Goal: Find specific page/section: Find specific page/section

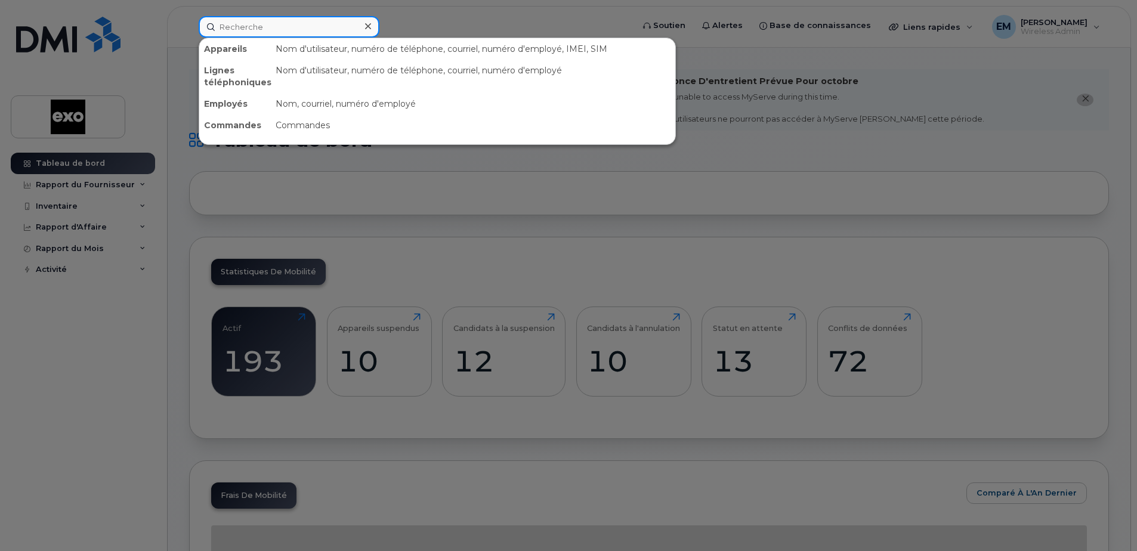
paste input "4384700344"
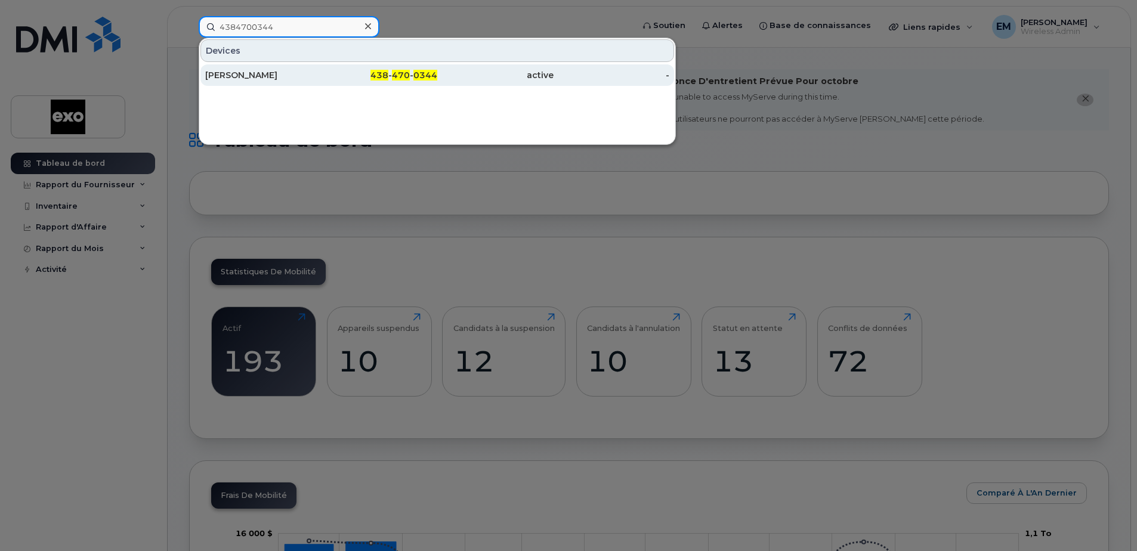
type input "4384700344"
click at [257, 73] on div "[PERSON_NAME]" at bounding box center [263, 75] width 116 height 12
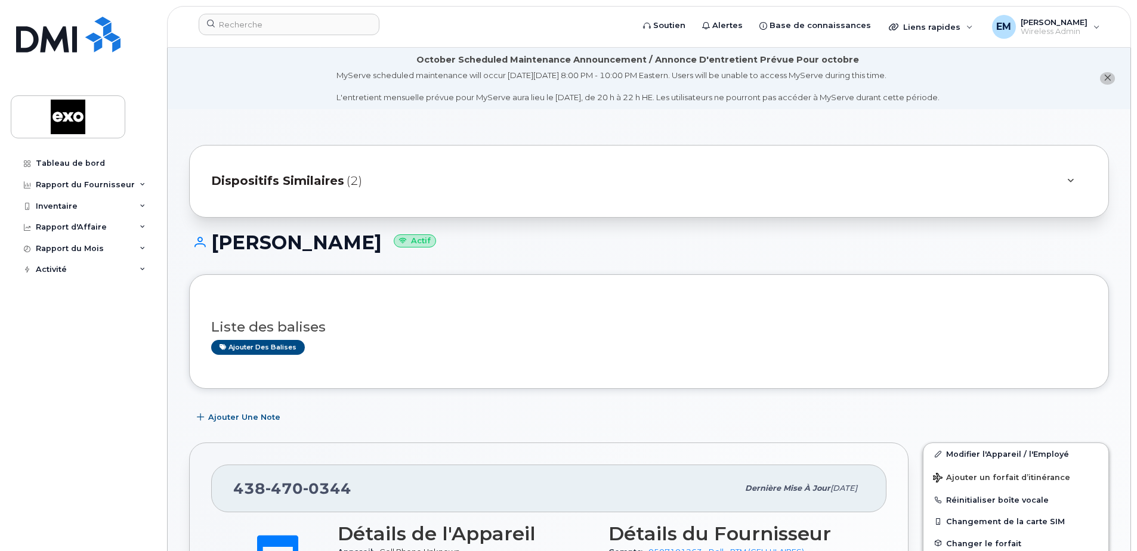
click at [329, 180] on span "Dispositifs Similaires" at bounding box center [277, 180] width 133 height 17
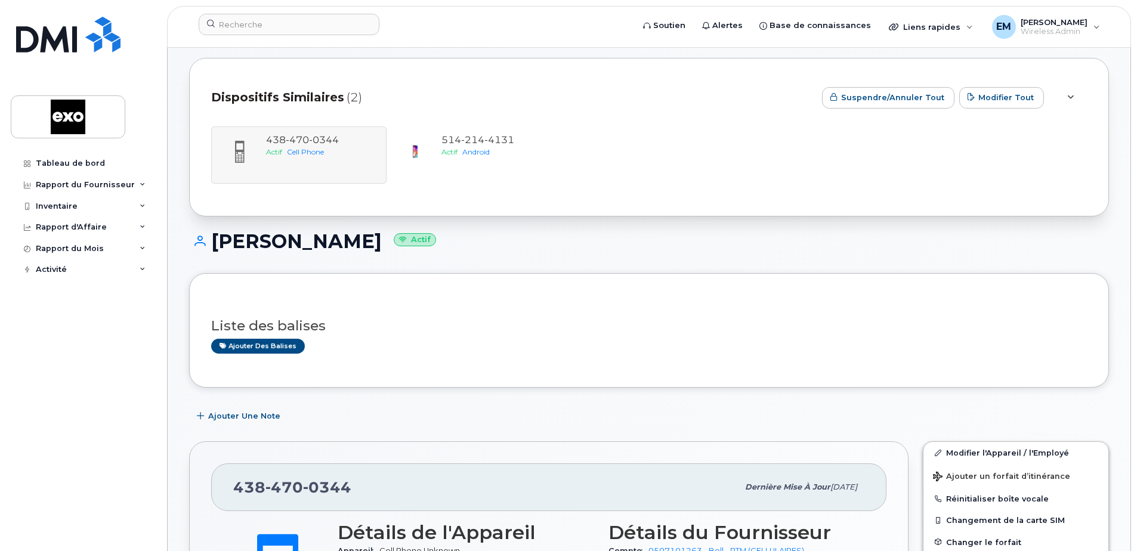
scroll to position [60, 0]
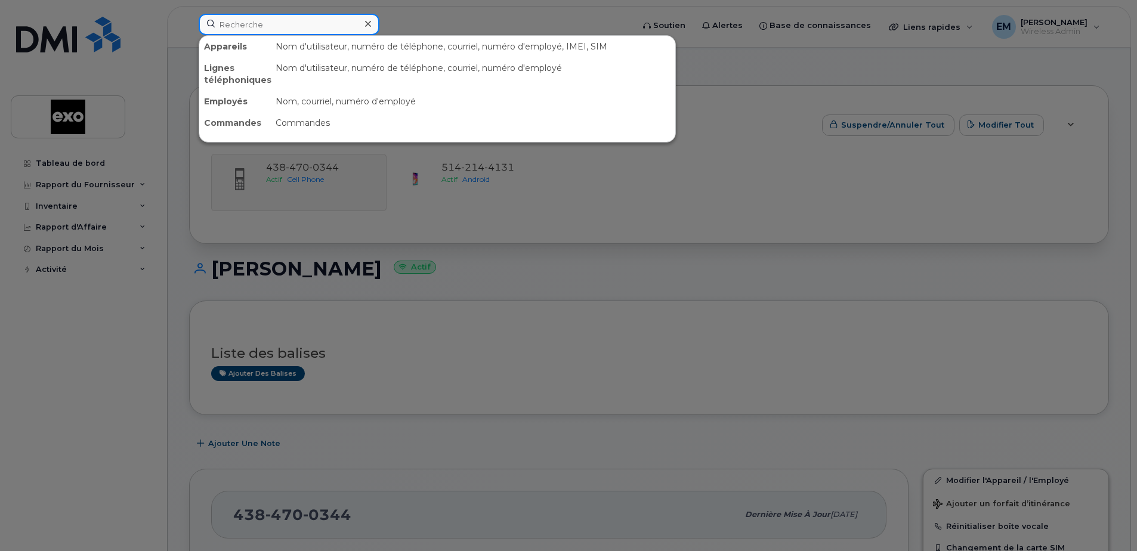
paste input "5144046314"
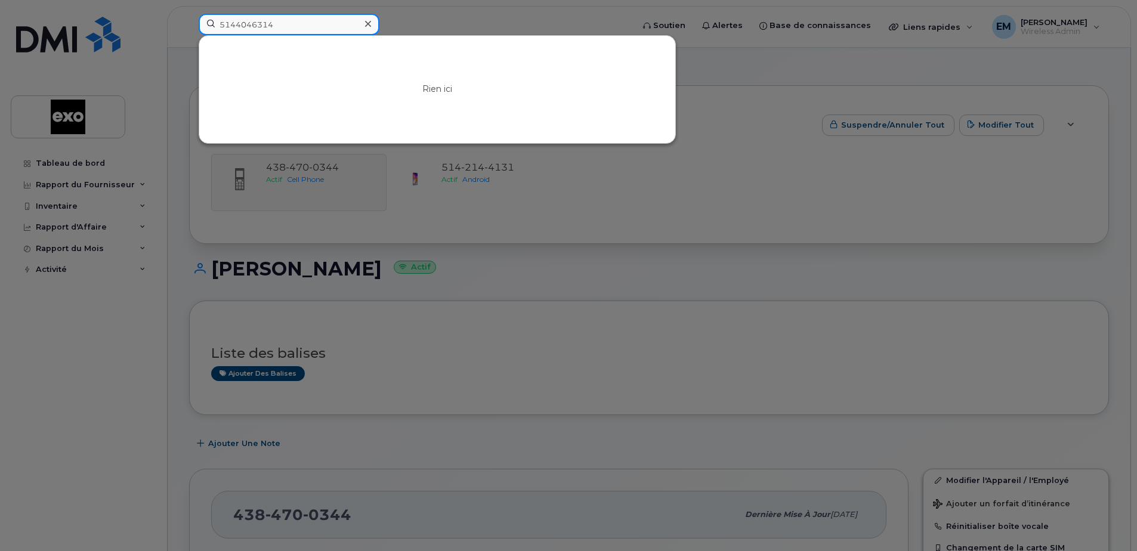
type input "5144046314"
click at [720, 53] on div at bounding box center [568, 275] width 1137 height 551
